Goal: Task Accomplishment & Management: Use online tool/utility

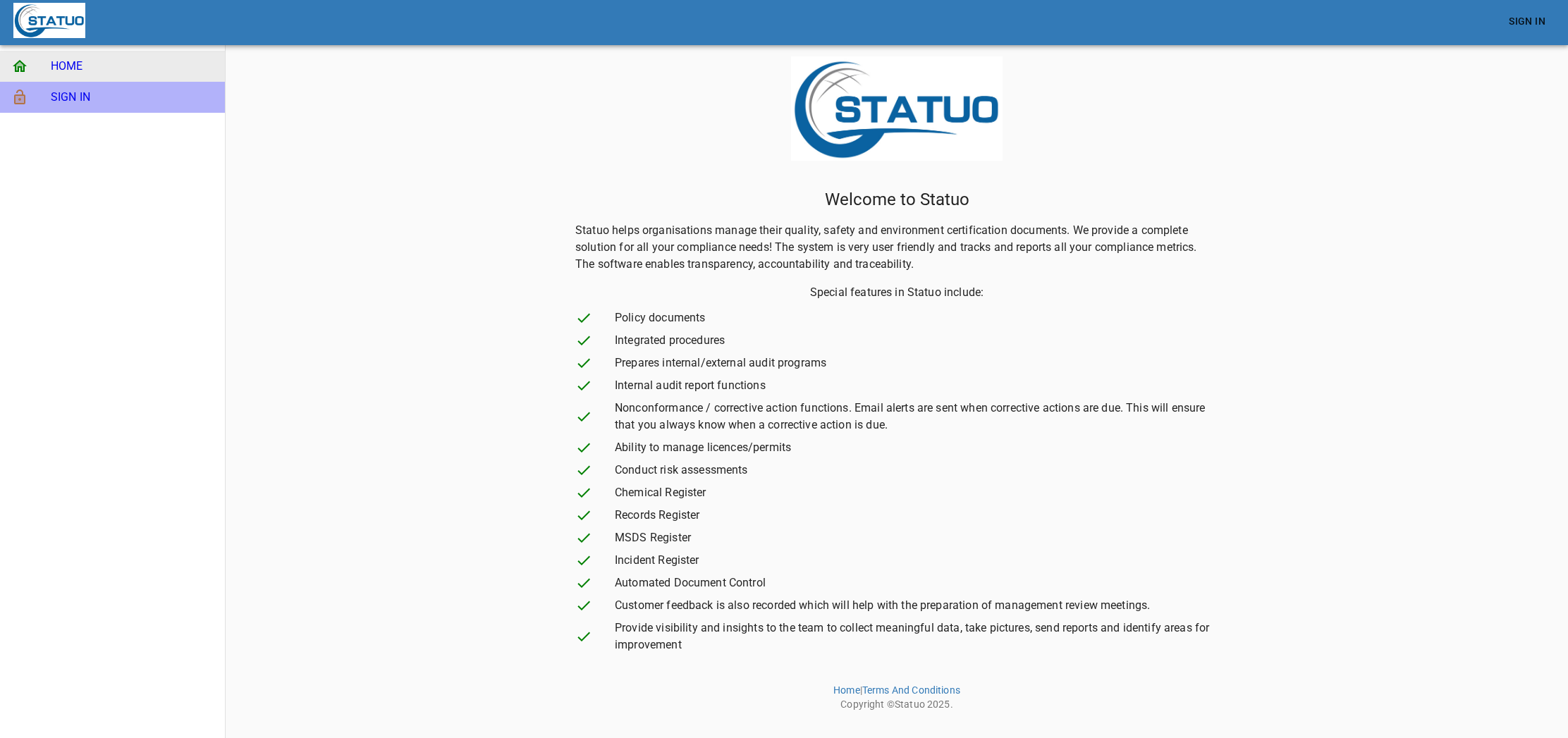
click at [135, 105] on span "SIGN IN" at bounding box center [132, 97] width 163 height 17
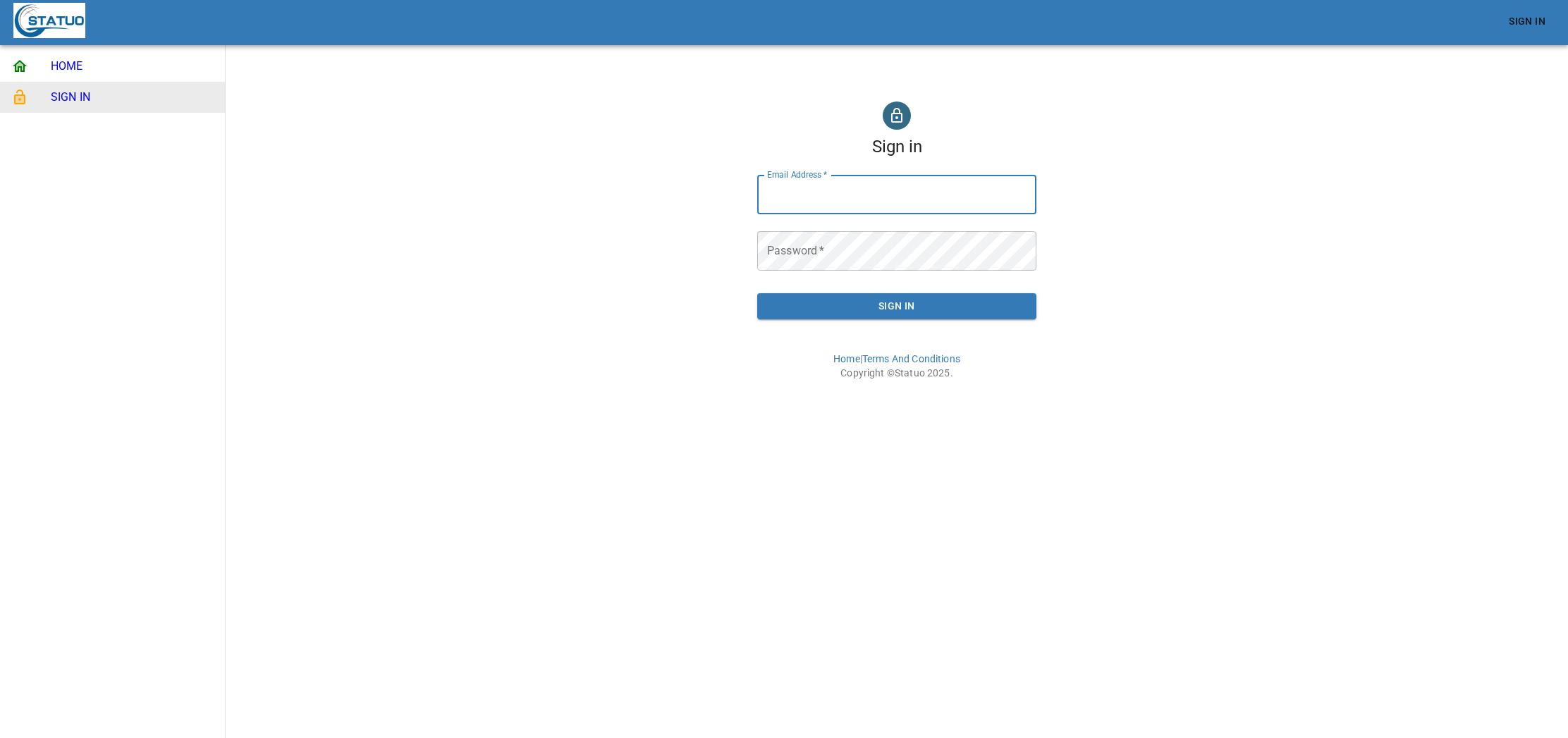
click at [894, 190] on input "Email Address   *" at bounding box center [896, 195] width 279 height 39
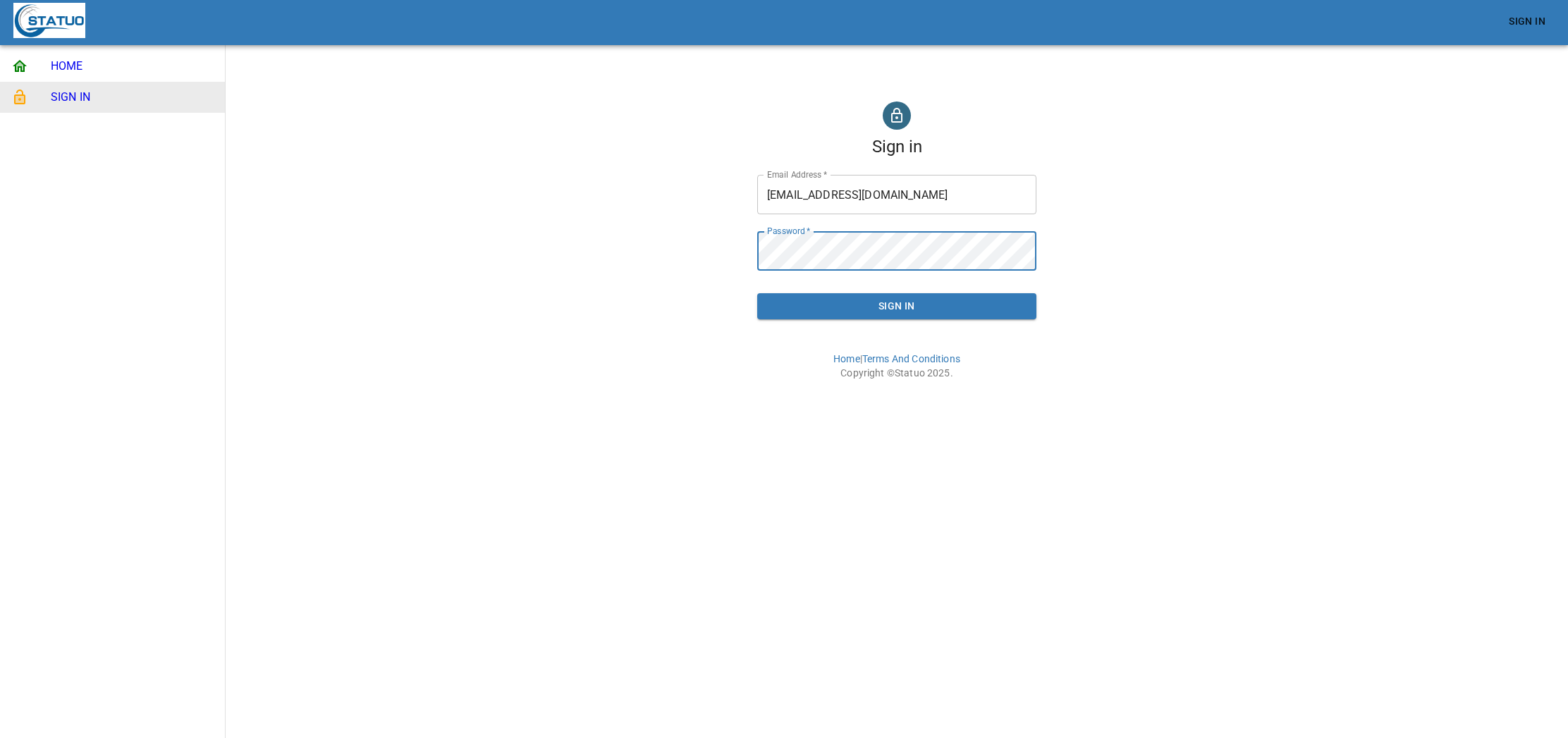
click at [757, 293] on button "Sign In" at bounding box center [896, 307] width 279 height 26
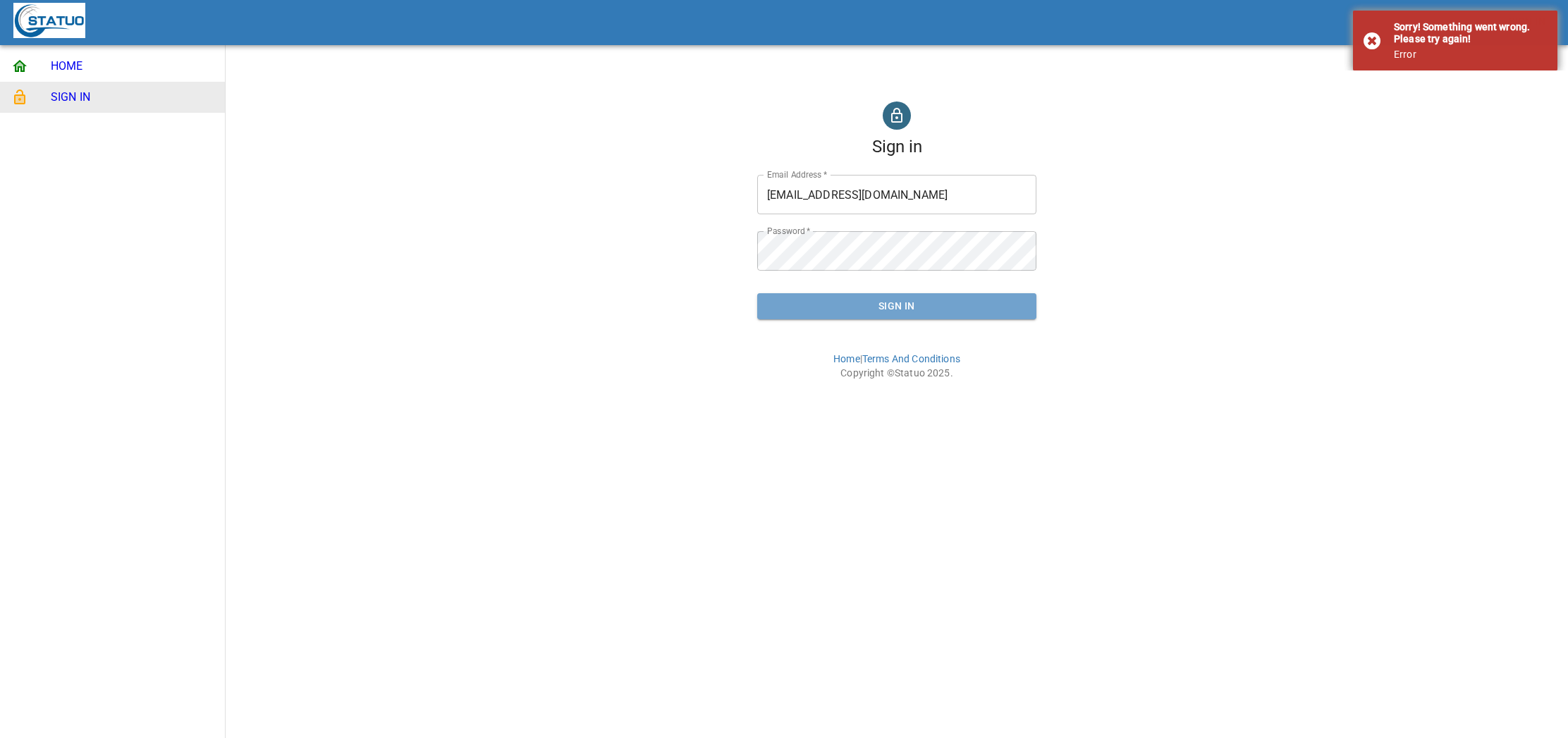
click at [867, 309] on span "Sign In" at bounding box center [897, 307] width 257 height 18
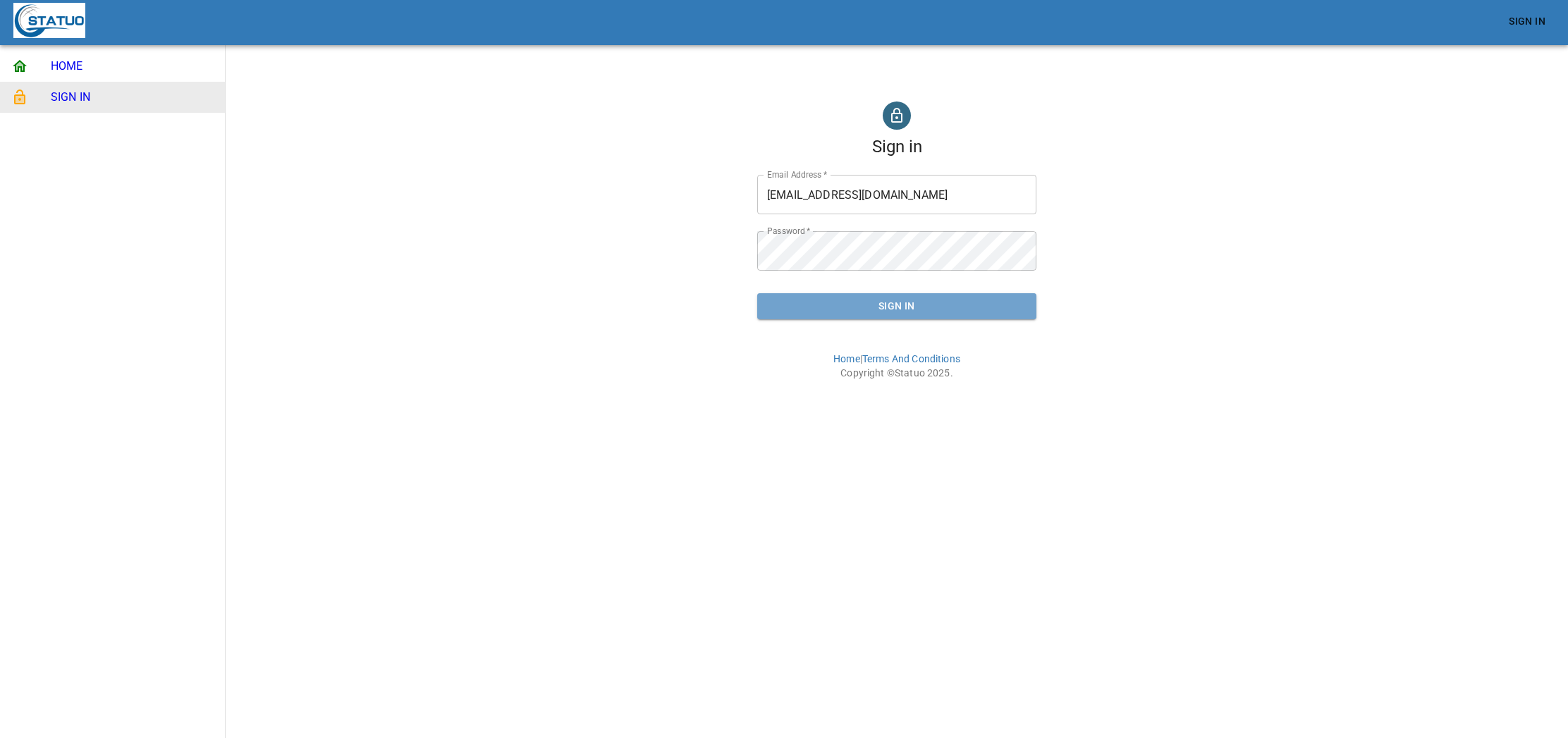
click at [816, 298] on span "Sign In" at bounding box center [897, 307] width 257 height 18
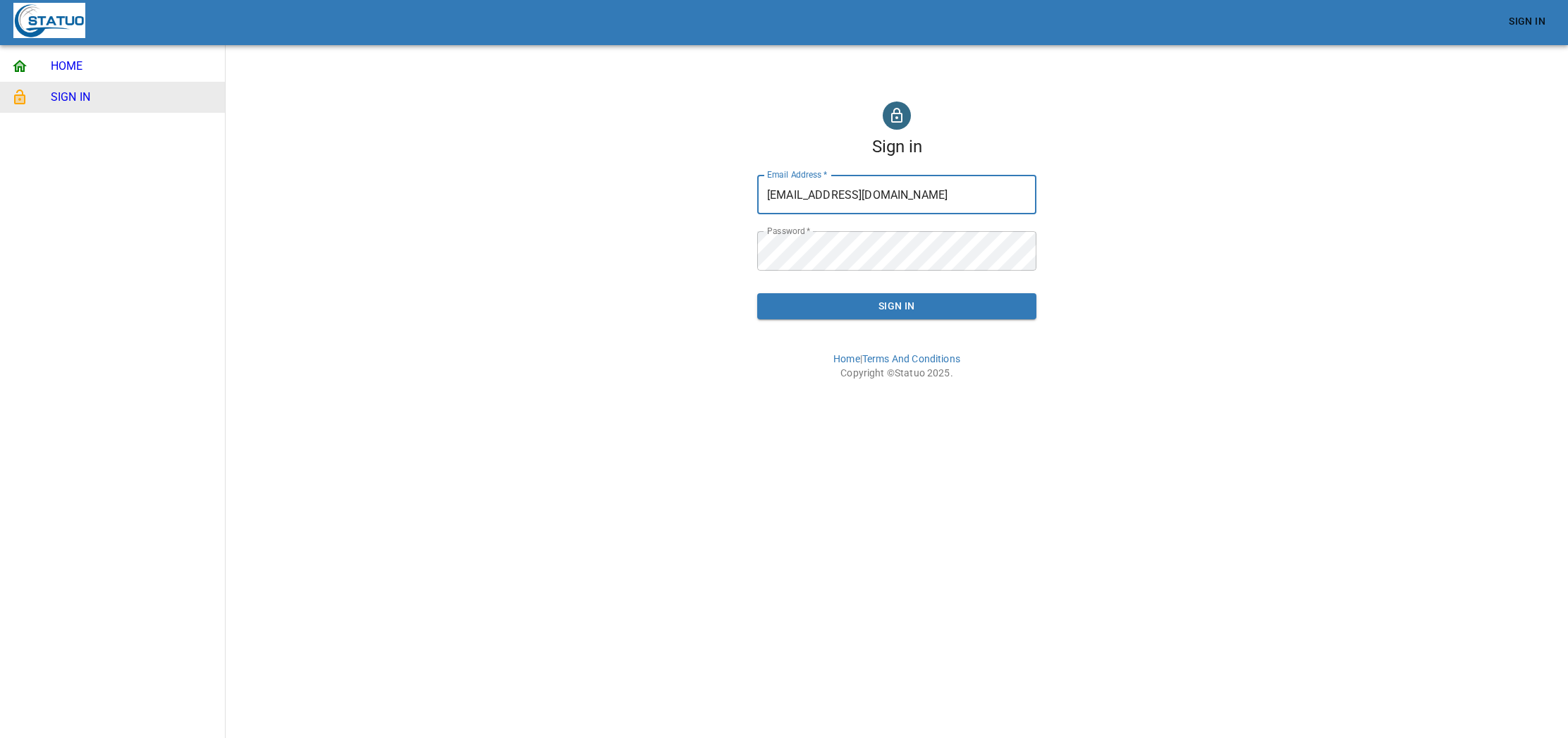
drag, startPoint x: 894, startPoint y: 189, endPoint x: 780, endPoint y: 181, distance: 114.3
click at [780, 181] on input "[EMAIL_ADDRESS][DOMAIN_NAME]" at bounding box center [896, 195] width 279 height 39
type input "[EMAIL_ADDRESS][DOMAIN_NAME]"
click at [884, 308] on span "Sign In" at bounding box center [897, 307] width 257 height 18
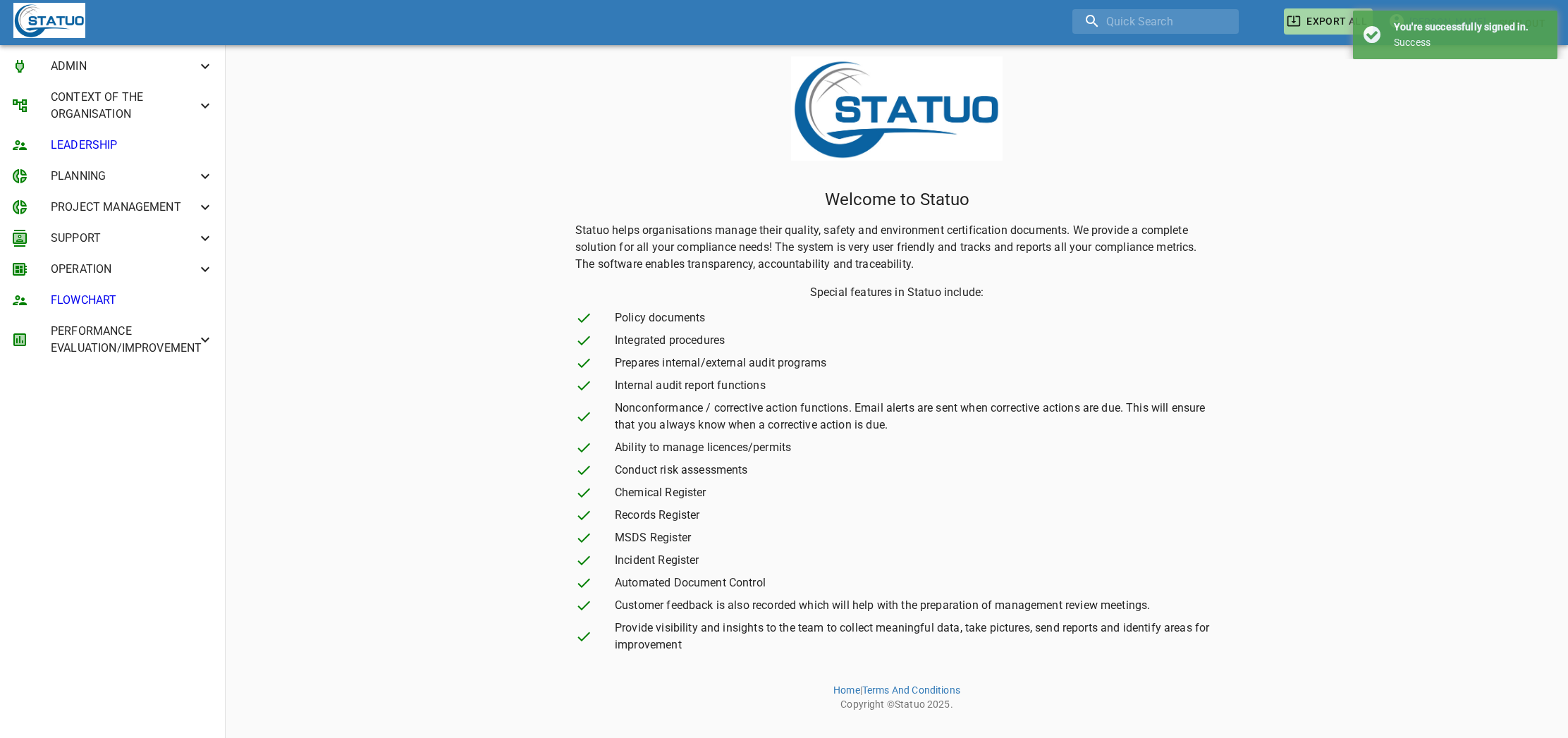
click at [99, 277] on span "OPERATION" at bounding box center [124, 269] width 146 height 17
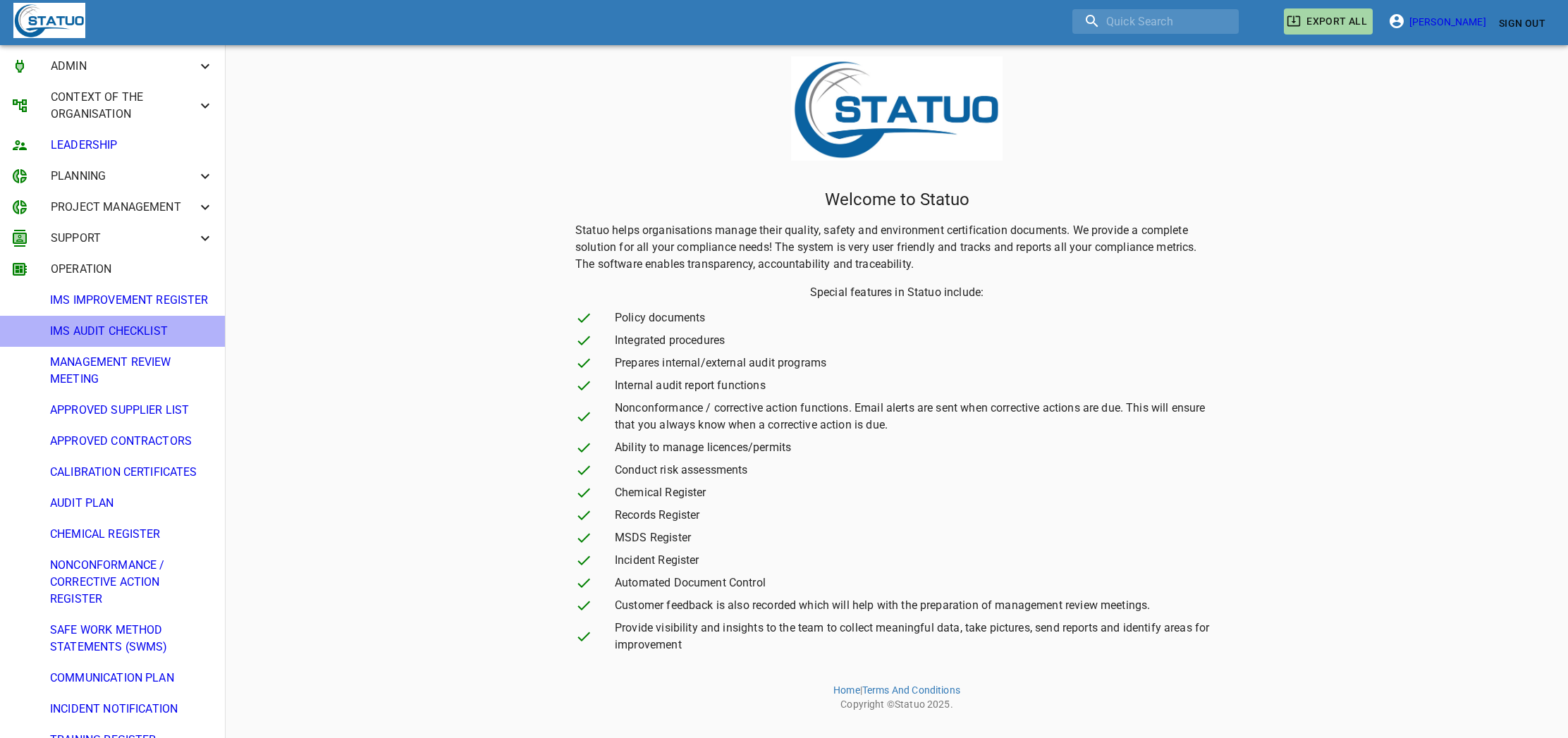
click at [123, 334] on span "IMS AUDIT CHECKLIST" at bounding box center [132, 331] width 164 height 17
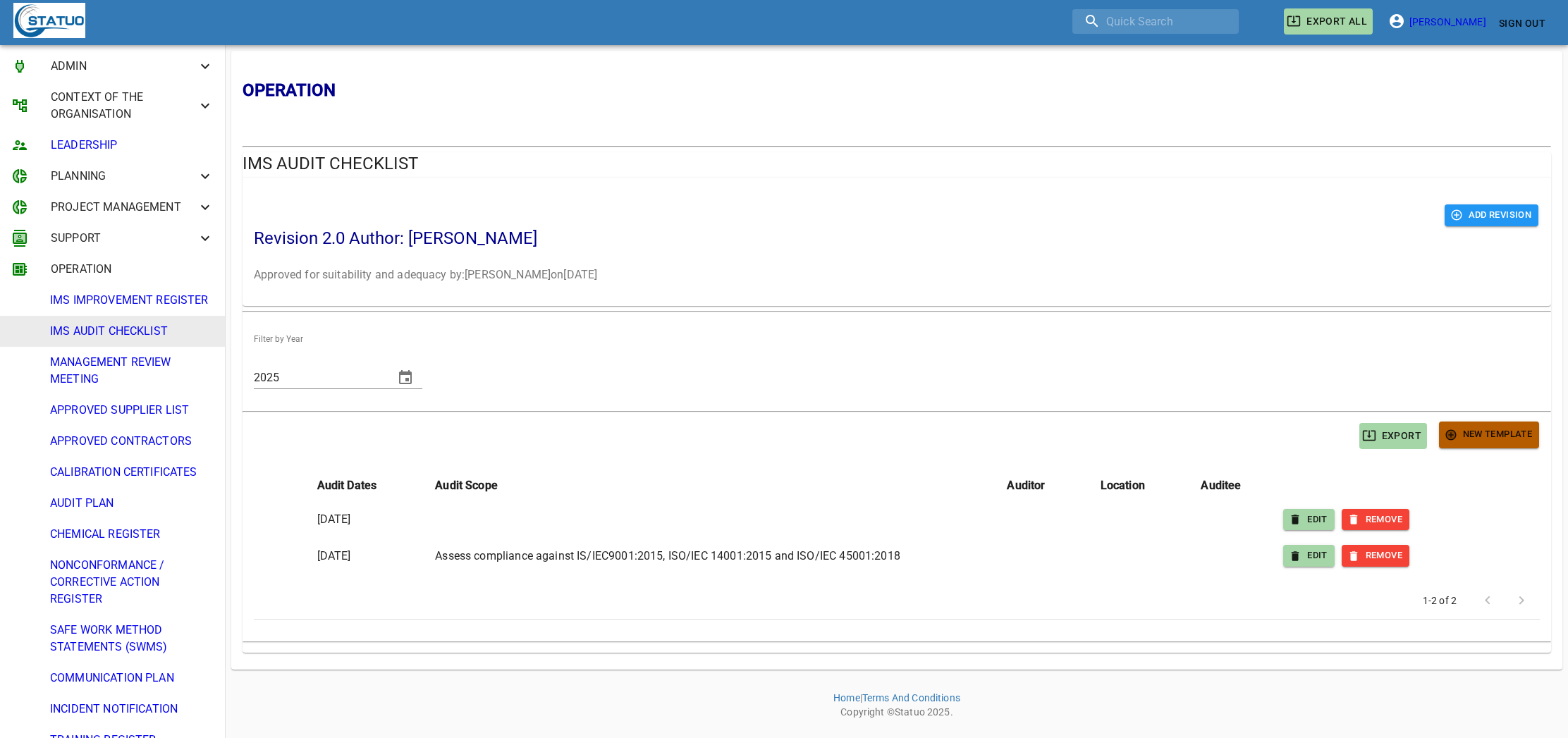
click at [1470, 435] on span "New Template" at bounding box center [1489, 434] width 86 height 16
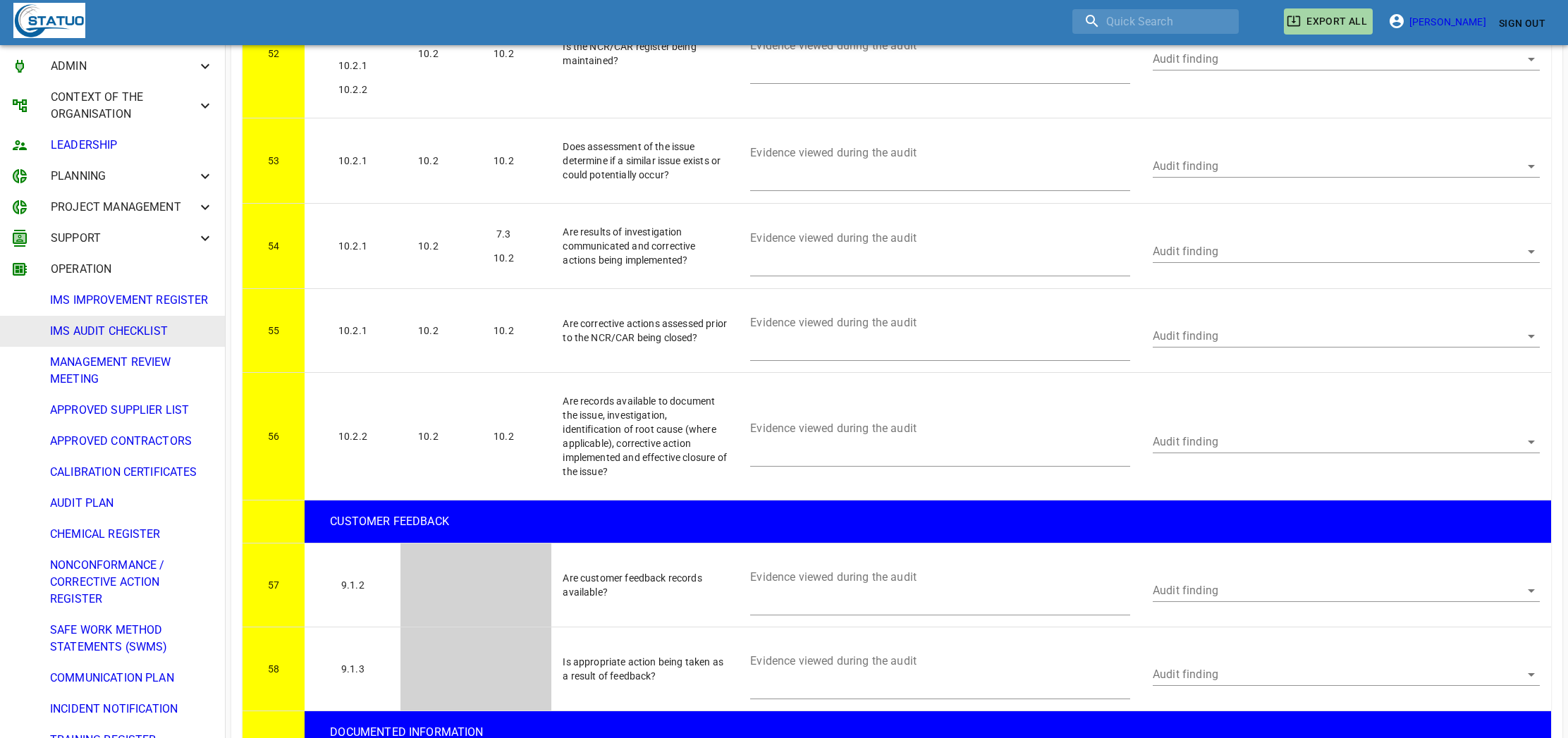
scroll to position [6949, 0]
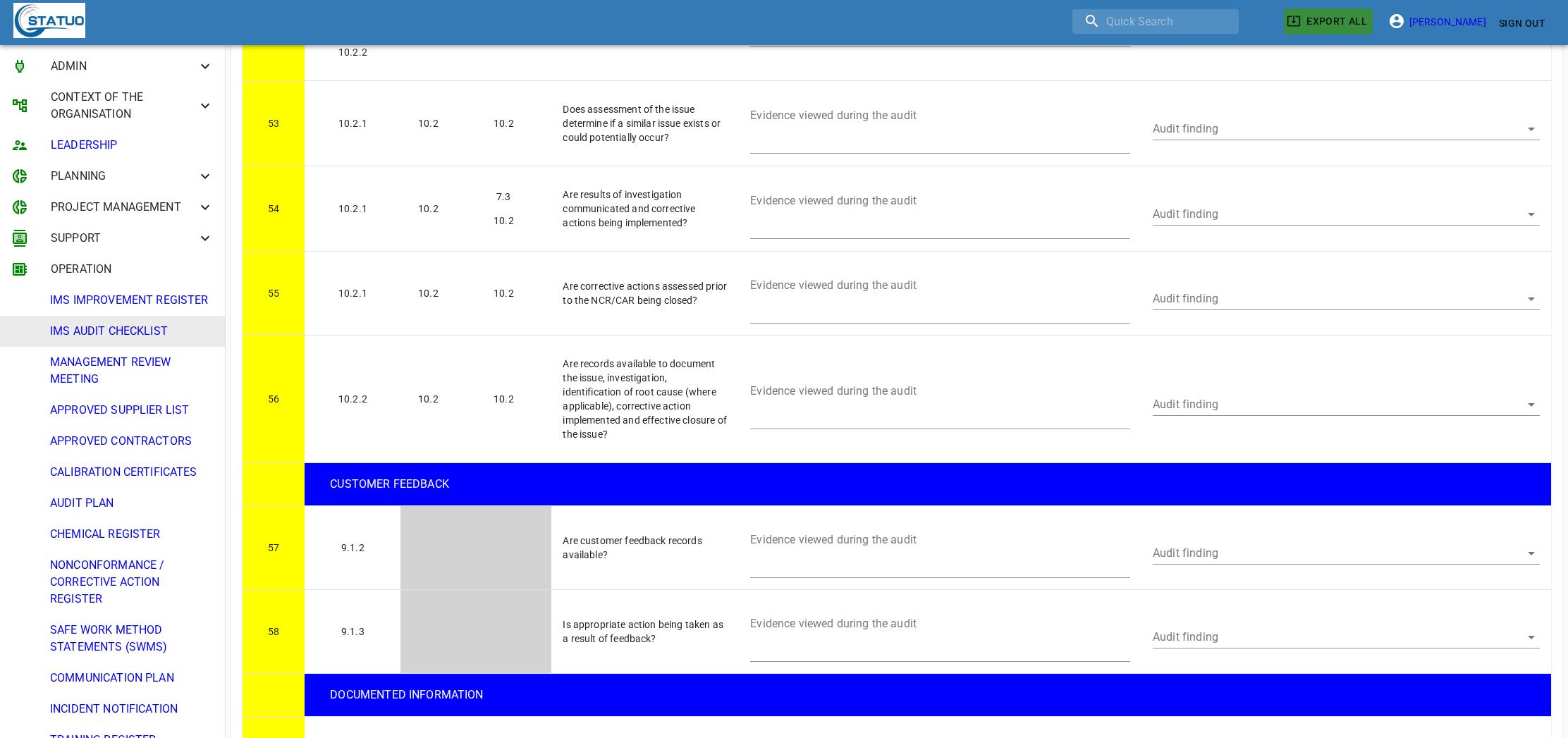
click at [1303, 18] on span "EXPORT ALL" at bounding box center [1329, 21] width 77 height 18
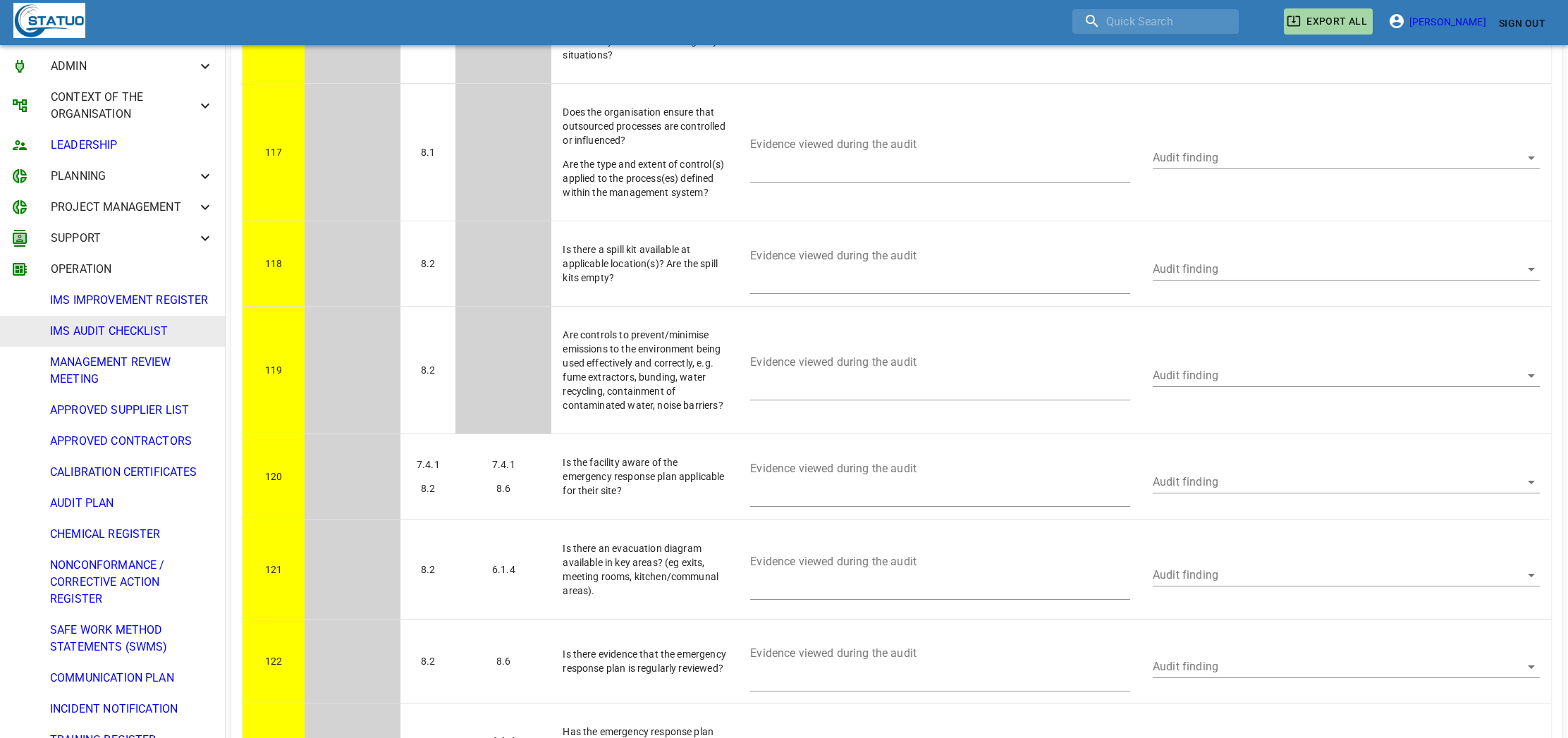
scroll to position [15164, 0]
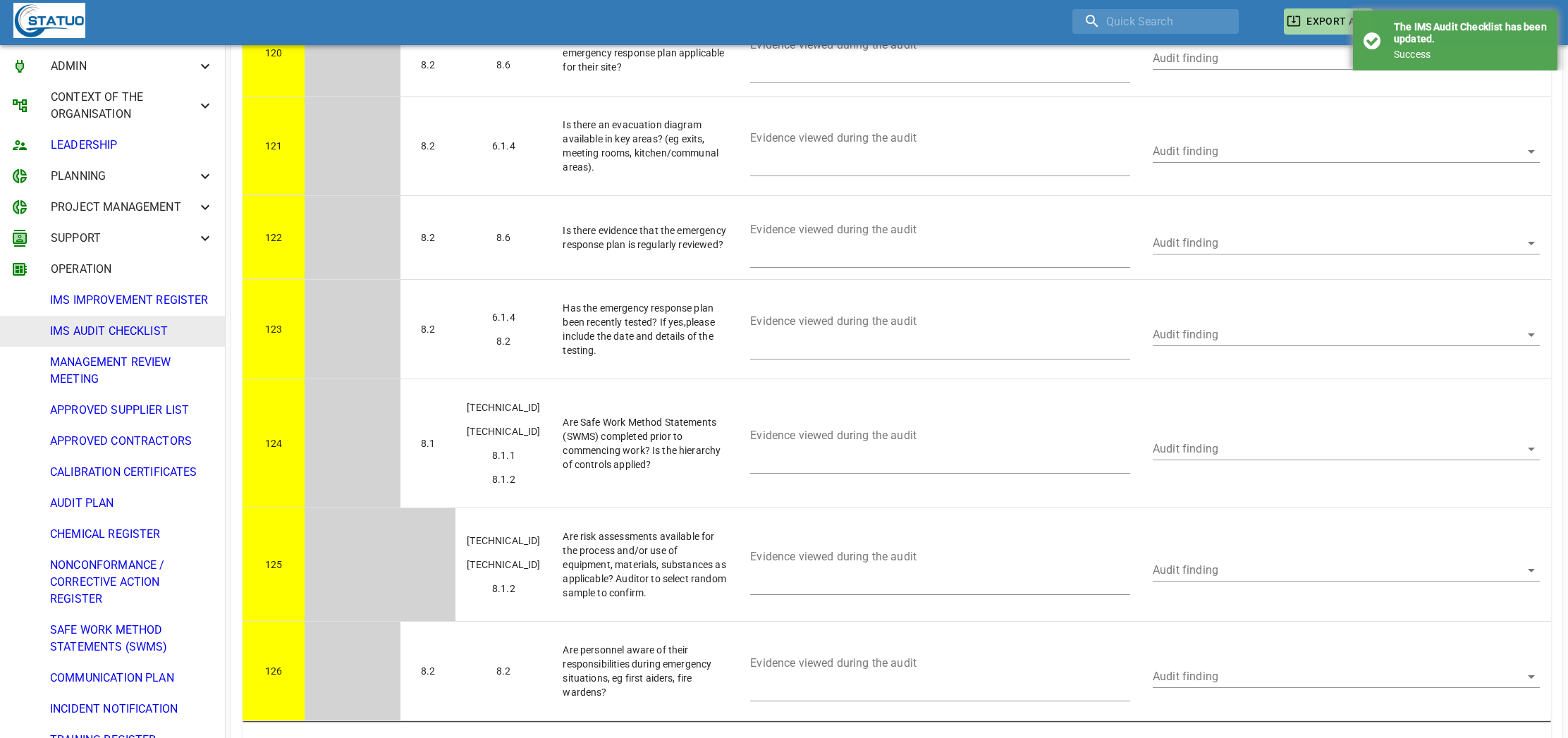
scroll to position [23, 0]
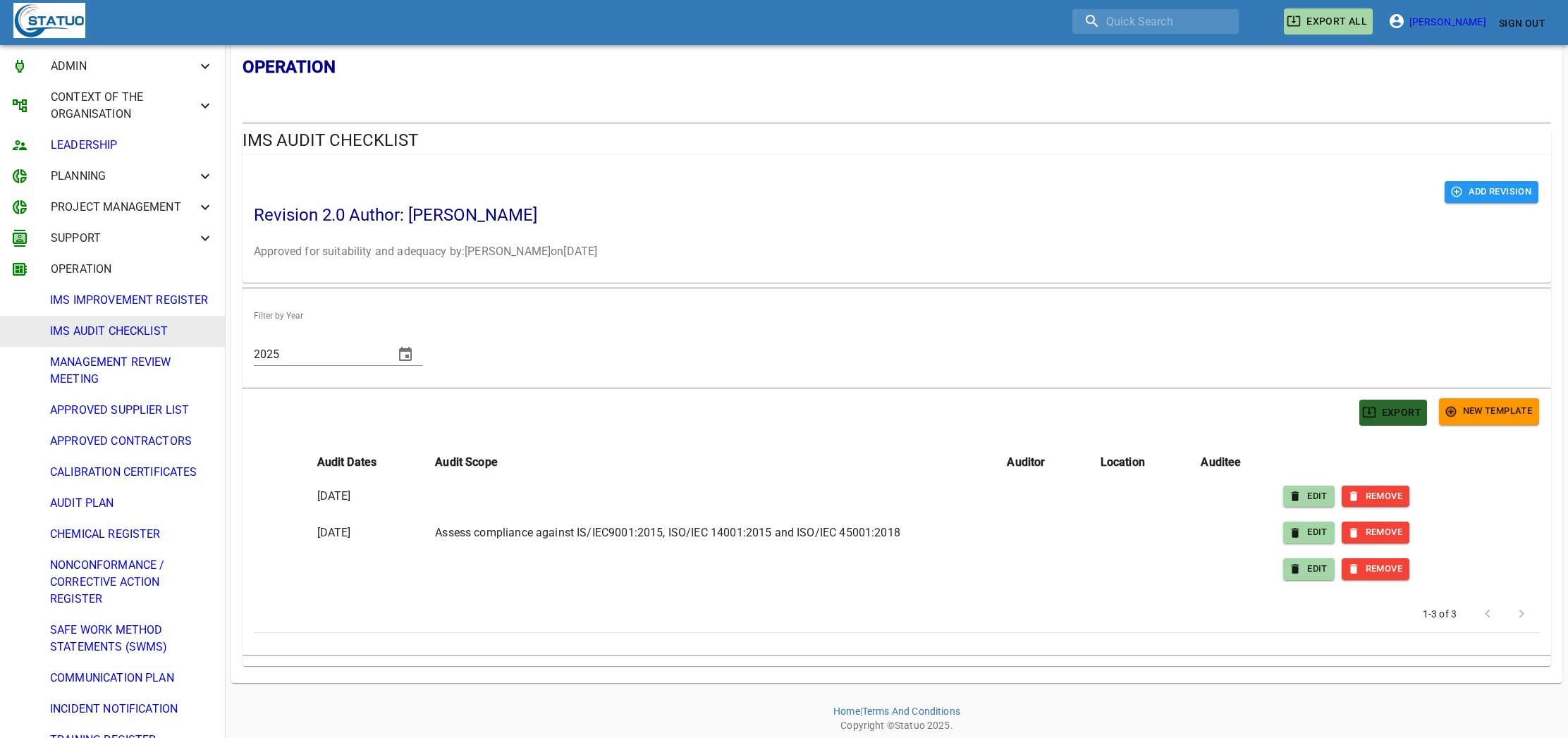
click at [1411, 409] on span "EXPORT" at bounding box center [1393, 412] width 56 height 18
